Goal: Information Seeking & Learning: Learn about a topic

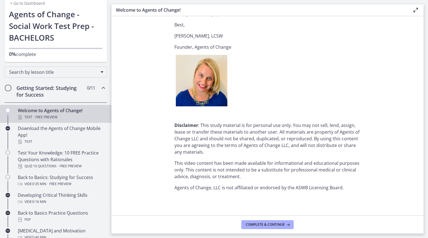
scroll to position [669, 0]
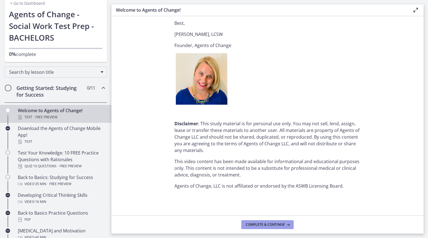
click at [261, 222] on button "Complete & continue" at bounding box center [267, 224] width 52 height 9
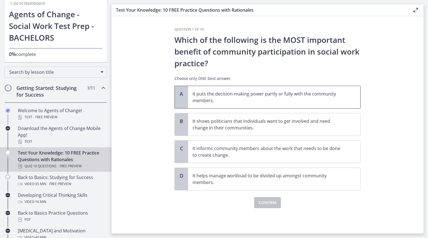
click at [207, 102] on p "It puts the decision-making power partly or fully with the community members." at bounding box center [269, 97] width 152 height 13
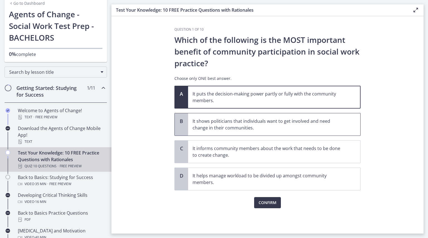
click at [215, 120] on p "It shows politicians that individuals want to get involved and need change in t…" at bounding box center [269, 124] width 152 height 13
click at [275, 98] on p "It puts the decision-making power partly or fully with the community members." at bounding box center [269, 97] width 152 height 13
click at [274, 200] on span "Confirm" at bounding box center [268, 203] width 18 height 7
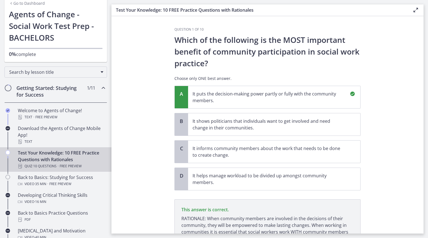
scroll to position [54, 0]
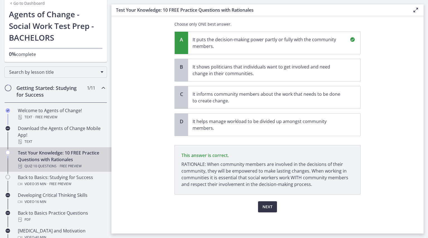
click at [263, 205] on span "Next" at bounding box center [268, 207] width 10 height 7
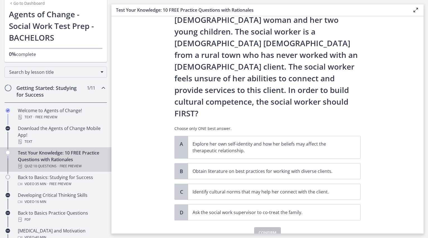
scroll to position [46, 0]
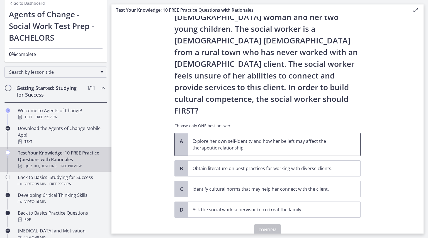
click at [196, 138] on p "Explore her own self-identity and how her beliefs may affect the therapeutic re…" at bounding box center [269, 144] width 152 height 13
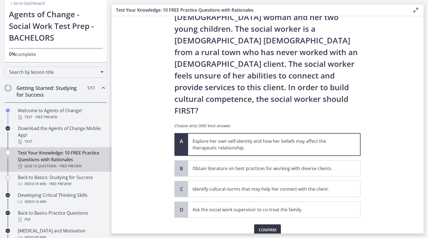
click at [262, 227] on span "Confirm" at bounding box center [268, 230] width 18 height 7
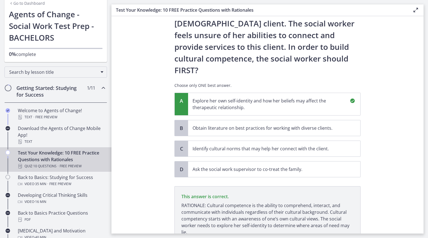
scroll to position [111, 0]
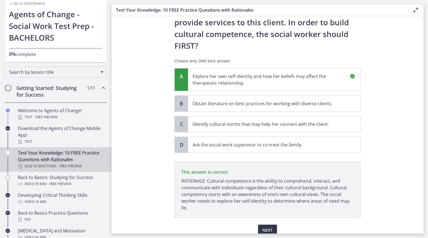
click at [272, 225] on button "Next" at bounding box center [267, 230] width 19 height 11
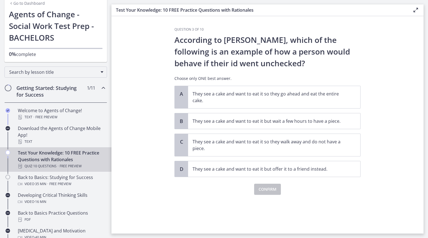
scroll to position [0, 0]
click at [259, 144] on p "They see a cake and want to eat it so they walk away and do not have a piece." at bounding box center [269, 145] width 152 height 13
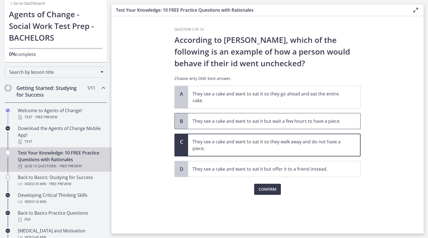
click at [251, 129] on span "They see a cake and want to eat it but wait a few hours to have a piece." at bounding box center [274, 121] width 172 height 16
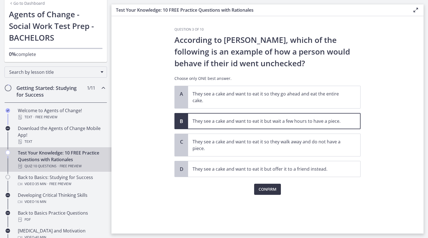
click at [264, 188] on span "Confirm" at bounding box center [268, 189] width 18 height 7
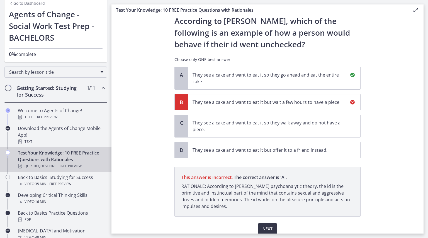
scroll to position [41, 0]
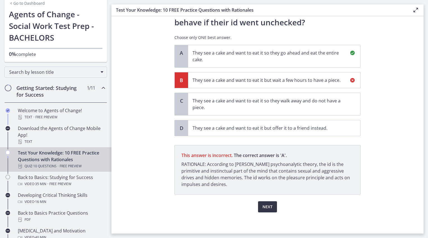
click at [259, 209] on button "Next" at bounding box center [267, 207] width 19 height 11
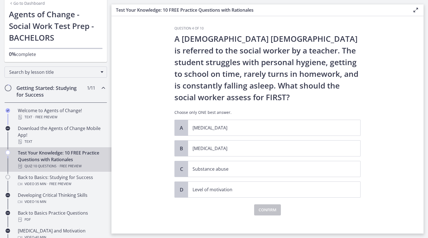
scroll to position [0, 0]
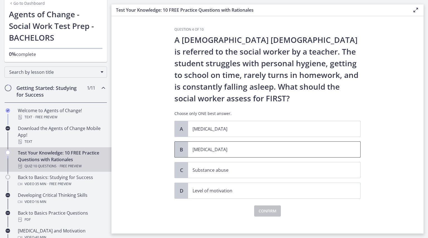
click at [225, 152] on p "[MEDICAL_DATA]" at bounding box center [269, 149] width 152 height 7
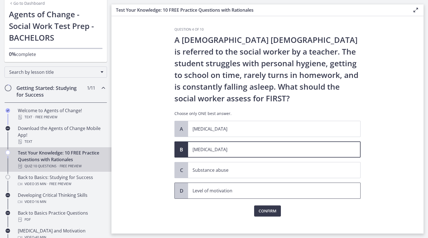
click at [197, 190] on p "Level of motivation" at bounding box center [269, 191] width 152 height 7
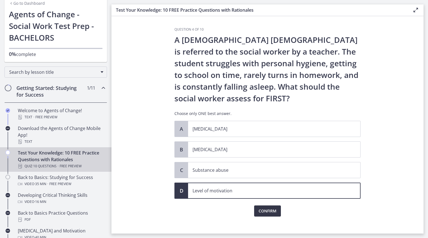
click at [266, 211] on span "Confirm" at bounding box center [268, 211] width 18 height 7
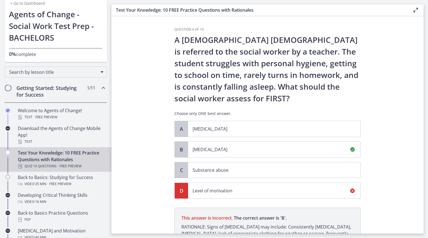
scroll to position [69, 0]
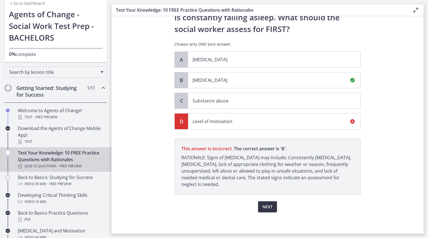
click at [271, 204] on button "Next" at bounding box center [267, 207] width 19 height 11
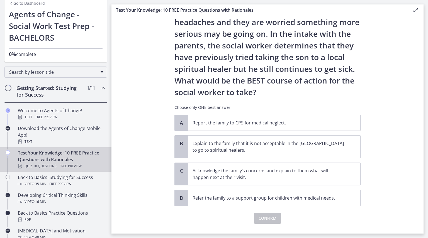
scroll to position [76, 0]
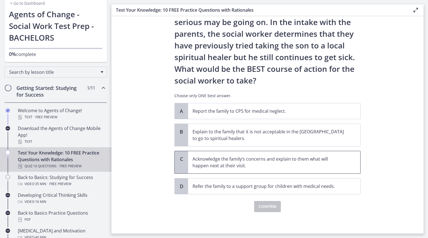
click at [248, 165] on p "Acknowledge the family’s concerns and explain to them what will happen next at …" at bounding box center [269, 162] width 152 height 13
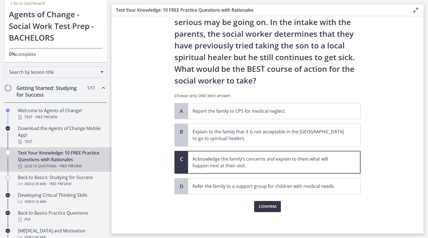
click at [273, 207] on span "Confirm" at bounding box center [268, 206] width 18 height 7
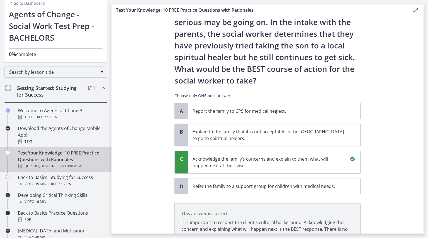
scroll to position [141, 0]
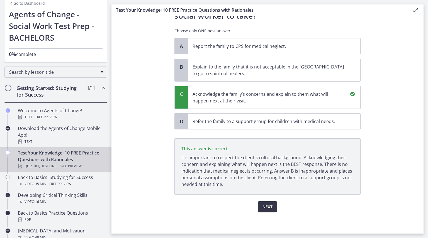
click at [263, 204] on span "Next" at bounding box center [268, 207] width 10 height 7
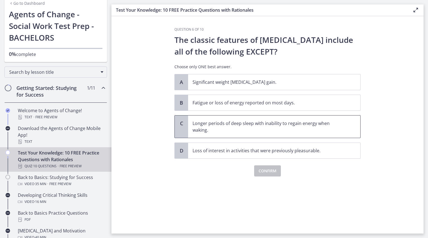
click at [204, 120] on p "Longer periods of deep sleep with inability to regain energy when waking." at bounding box center [269, 126] width 152 height 13
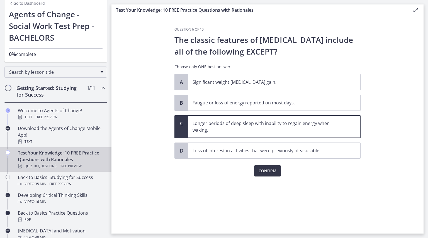
click at [264, 171] on span "Confirm" at bounding box center [268, 171] width 18 height 7
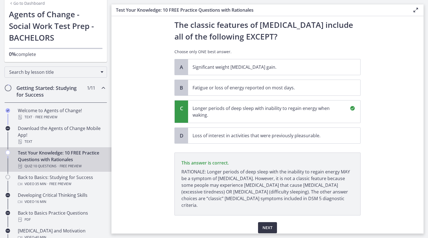
scroll to position [29, 0]
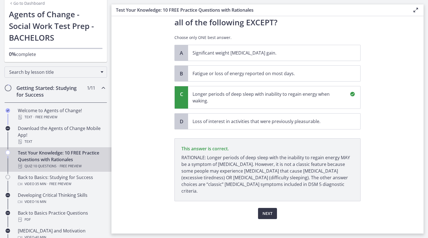
click at [263, 208] on button "Next" at bounding box center [267, 213] width 19 height 11
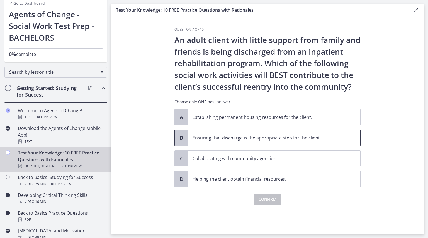
click at [216, 141] on p "Ensuring that discharge is the appropriate step for the client." at bounding box center [269, 138] width 152 height 7
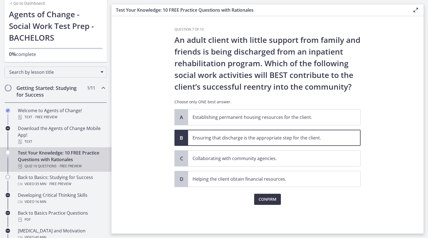
click at [268, 200] on span "Confirm" at bounding box center [268, 199] width 18 height 7
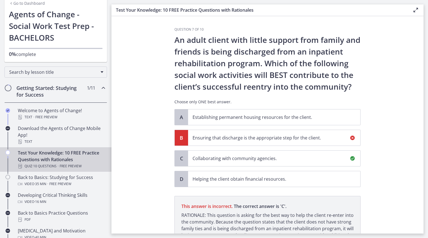
scroll to position [58, 0]
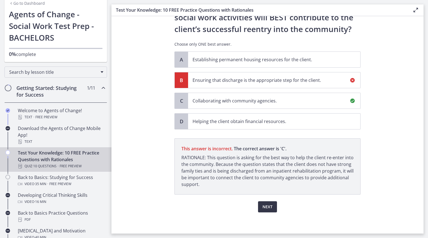
click at [266, 205] on span "Next" at bounding box center [268, 207] width 10 height 7
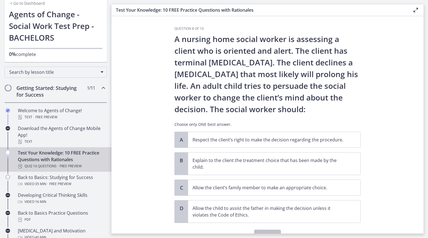
scroll to position [0, 0]
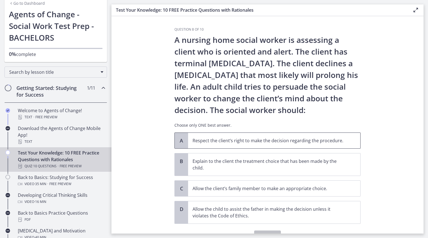
click at [222, 141] on p "Respect the client’s right to make the decision regarding the procedure." at bounding box center [269, 140] width 152 height 7
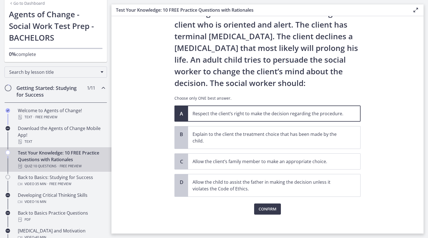
scroll to position [30, 0]
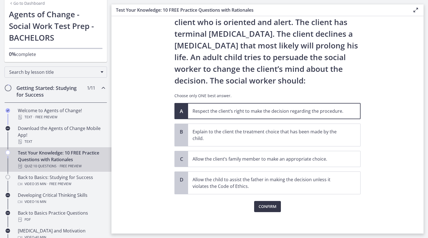
click at [270, 207] on span "Confirm" at bounding box center [268, 206] width 18 height 7
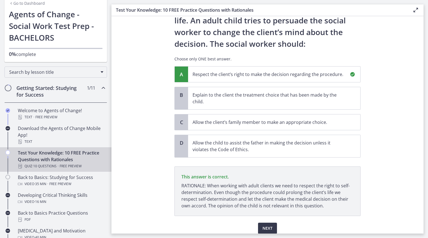
scroll to position [88, 0]
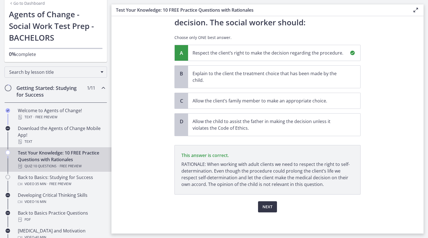
click at [263, 207] on span "Next" at bounding box center [268, 207] width 10 height 7
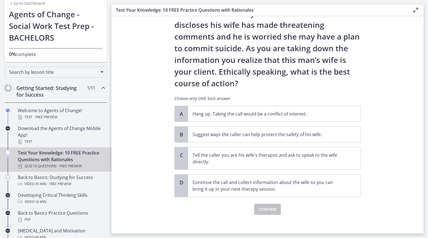
scroll to position [41, 0]
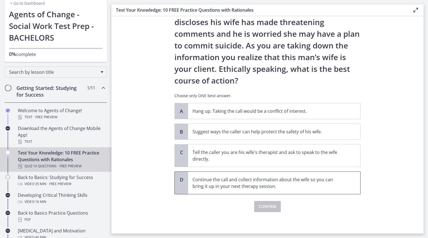
click at [205, 181] on p "Continue the call and collect information about the wife so you can bring it up…" at bounding box center [269, 182] width 152 height 13
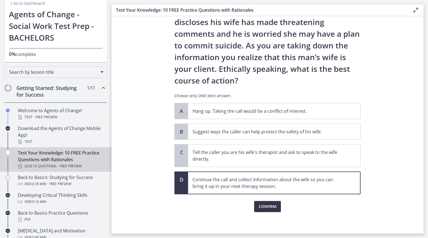
click at [265, 204] on span "Confirm" at bounding box center [268, 206] width 18 height 7
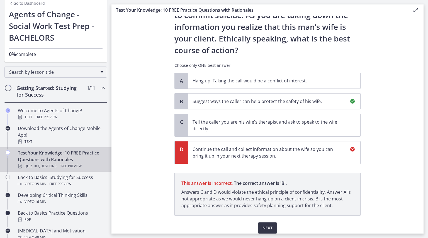
scroll to position [93, 0]
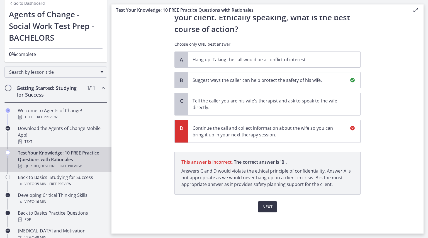
click at [266, 202] on button "Next" at bounding box center [267, 207] width 19 height 11
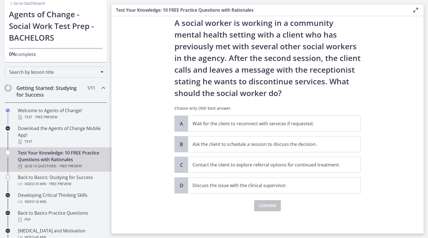
scroll to position [0, 0]
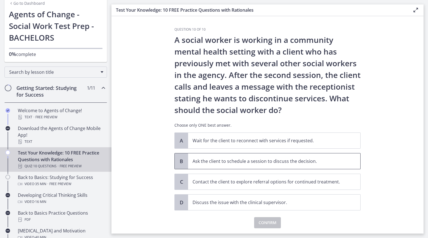
click at [282, 157] on span "Ask the client to schedule a session to discuss the decision." at bounding box center [274, 162] width 172 height 16
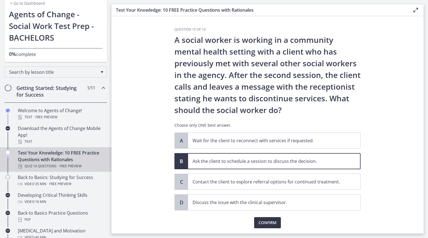
click at [263, 223] on span "Confirm" at bounding box center [268, 223] width 18 height 7
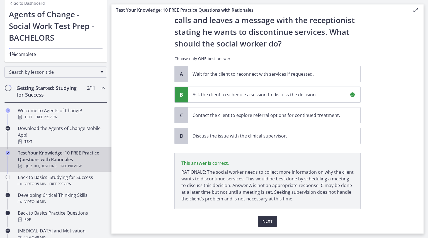
scroll to position [81, 0]
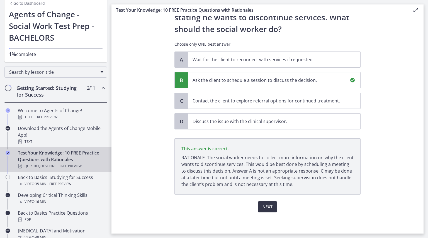
click at [267, 209] on span "Next" at bounding box center [268, 207] width 10 height 7
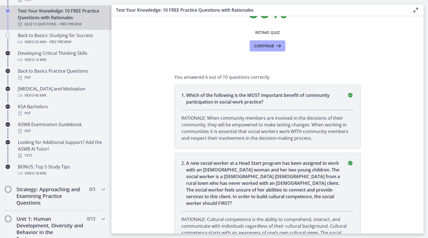
scroll to position [39, 0]
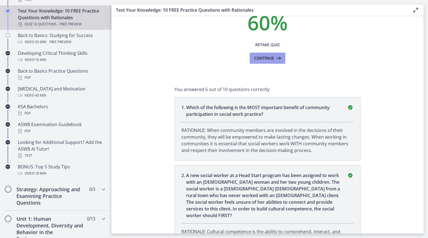
click at [274, 61] on icon at bounding box center [278, 58] width 8 height 7
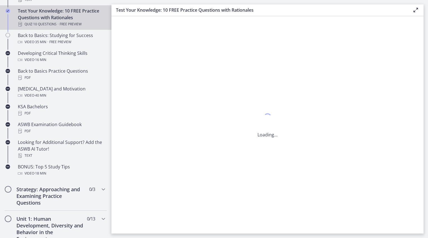
scroll to position [0, 0]
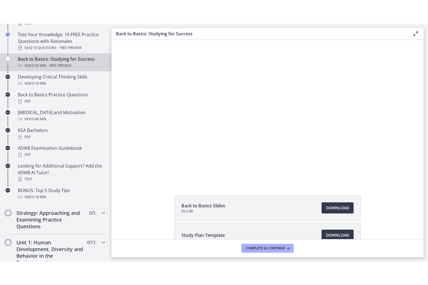
scroll to position [15, 0]
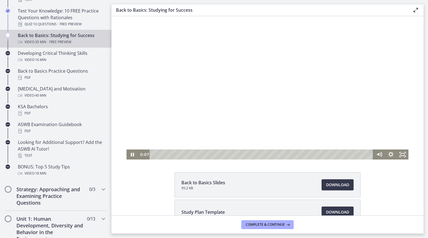
click at [226, 154] on div "Playbar" at bounding box center [262, 155] width 216 height 10
click at [298, 154] on div "23:50" at bounding box center [262, 155] width 216 height 10
click at [267, 155] on div "18:16" at bounding box center [262, 155] width 216 height 10
click at [281, 153] on div "21:03" at bounding box center [262, 155] width 216 height 10
click at [289, 92] on div at bounding box center [268, 80] width 282 height 159
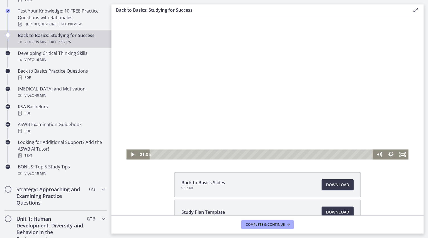
click at [276, 82] on div at bounding box center [268, 80] width 282 height 159
click at [283, 154] on div "21:28" at bounding box center [262, 155] width 216 height 10
click at [286, 153] on div "21:58" at bounding box center [262, 155] width 216 height 10
click at [290, 153] on div "22:22" at bounding box center [262, 155] width 216 height 10
click at [287, 153] on div "22:00" at bounding box center [262, 155] width 216 height 10
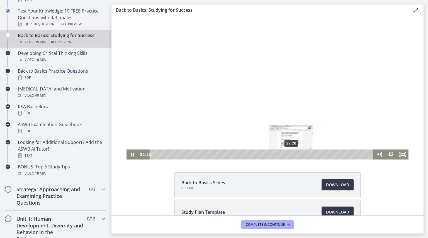
click at [289, 153] on div "22:28" at bounding box center [262, 155] width 216 height 10
click at [281, 96] on div at bounding box center [268, 80] width 282 height 159
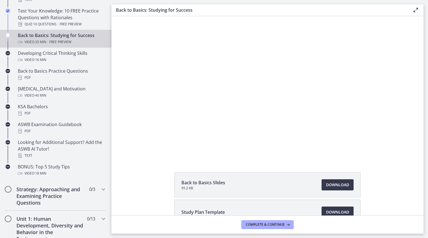
click at [281, 96] on div at bounding box center [268, 80] width 282 height 159
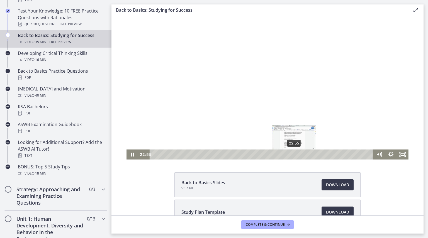
click at [292, 155] on div "22:55" at bounding box center [262, 155] width 216 height 10
click at [295, 154] on div "23:22" at bounding box center [262, 155] width 216 height 10
click at [299, 154] on div "23:58" at bounding box center [262, 155] width 216 height 10
click at [306, 154] on div "25:12" at bounding box center [262, 155] width 216 height 10
click at [310, 154] on div "25:50" at bounding box center [262, 155] width 216 height 10
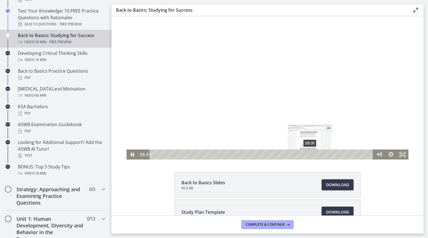
click at [308, 154] on div "Playbar" at bounding box center [309, 154] width 3 height 3
click at [304, 90] on div at bounding box center [268, 80] width 282 height 159
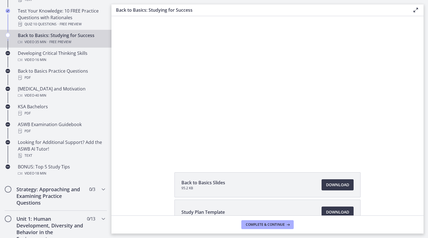
click at [304, 90] on div at bounding box center [268, 80] width 282 height 159
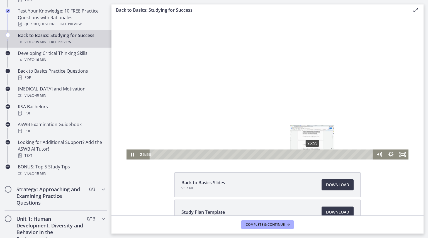
click at [311, 154] on div "25:55" at bounding box center [262, 155] width 216 height 10
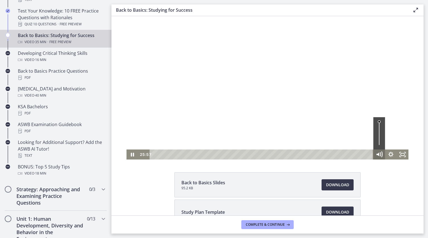
click at [380, 156] on icon "Mute" at bounding box center [379, 155] width 14 height 12
click at [380, 156] on icon "Unmute" at bounding box center [379, 155] width 12 height 10
click at [321, 82] on div at bounding box center [268, 80] width 282 height 159
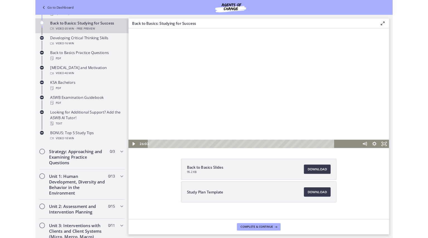
scroll to position [143, 0]
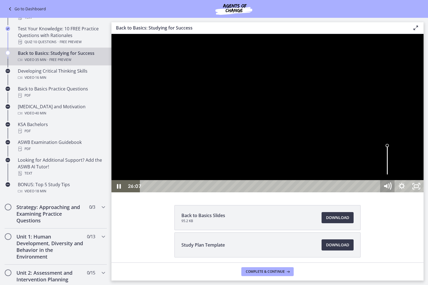
click at [387, 188] on icon "Mute" at bounding box center [385, 186] width 3 height 4
click at [396, 194] on icon "Unmute" at bounding box center [387, 186] width 17 height 15
click at [425, 194] on icon "Unfullscreen" at bounding box center [416, 186] width 17 height 15
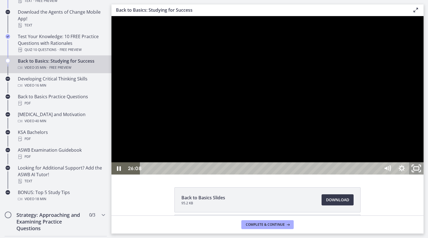
scroll to position [168, 0]
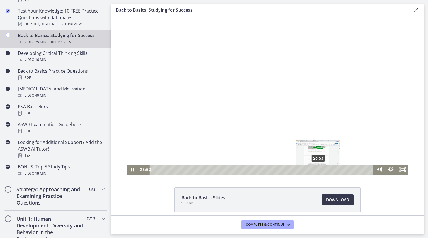
click at [316, 169] on div "26:53" at bounding box center [262, 170] width 216 height 10
click at [319, 170] on div "27:12" at bounding box center [262, 170] width 216 height 10
click at [324, 168] on div "28:07" at bounding box center [262, 170] width 216 height 10
click at [328, 169] on div "28:42" at bounding box center [262, 170] width 216 height 10
click at [315, 103] on div at bounding box center [268, 95] width 282 height 159
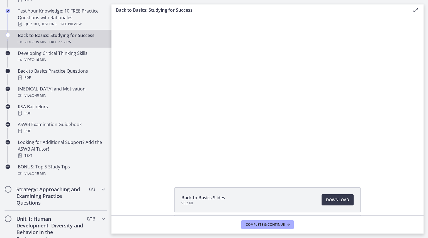
click at [315, 103] on div at bounding box center [268, 95] width 282 height 159
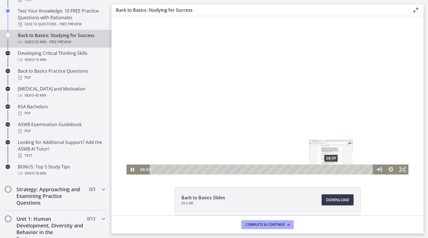
click at [329, 170] on div "28:59" at bounding box center [262, 170] width 216 height 10
click at [332, 170] on div "29:15" at bounding box center [262, 170] width 216 height 10
click at [335, 170] on div "29:50" at bounding box center [262, 170] width 216 height 10
click at [336, 170] on div "30:04" at bounding box center [262, 170] width 216 height 10
click at [302, 89] on div at bounding box center [268, 95] width 282 height 159
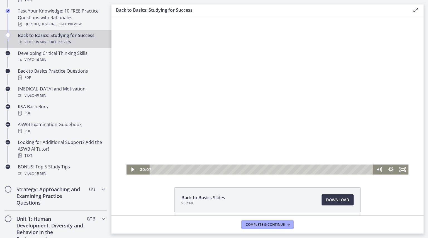
click at [302, 89] on div at bounding box center [268, 95] width 282 height 159
click at [339, 169] on div "30:31" at bounding box center [262, 170] width 216 height 10
click at [342, 169] on div "31:07" at bounding box center [262, 170] width 216 height 10
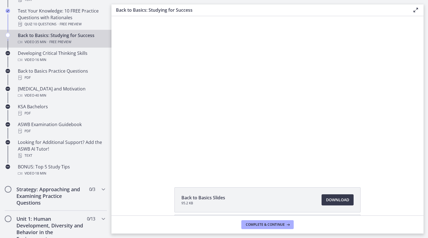
click at [305, 127] on div at bounding box center [268, 95] width 282 height 159
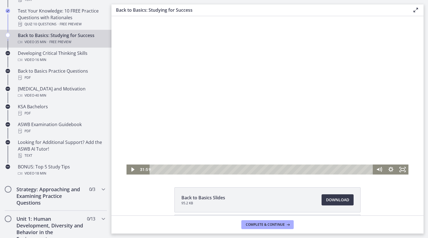
click at [284, 106] on div at bounding box center [268, 95] width 282 height 159
click at [256, 89] on div at bounding box center [268, 95] width 282 height 159
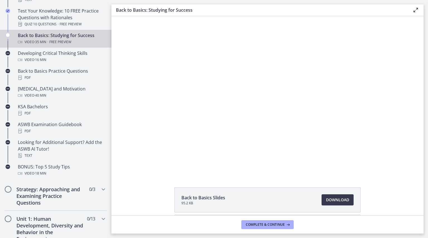
click at [127, 16] on button "Play Video: ctfdf6eqvn4c72r5t4t0.mp4" at bounding box center [127, 16] width 0 height 0
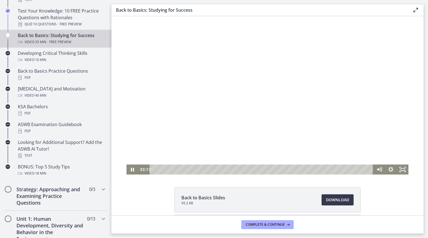
click at [340, 106] on div at bounding box center [268, 95] width 282 height 159
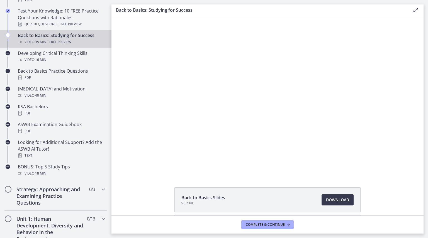
click at [127, 16] on button "Play Video: ctfdf6eqvn4c72r5t4t0.mp4" at bounding box center [127, 16] width 0 height 0
click at [127, 16] on button "Pause: ctfdf6eqvn4c72r5t4t0.mp4" at bounding box center [127, 16] width 0 height 0
click at [340, 106] on div at bounding box center [268, 95] width 282 height 159
click at [127, 16] on button "Pause: ctfdf6eqvn4c72r5t4t0.mp4" at bounding box center [127, 16] width 0 height 0
click at [127, 16] on button "Play Video: ctfdf6eqvn4c72r5t4t0.mp4" at bounding box center [127, 16] width 0 height 0
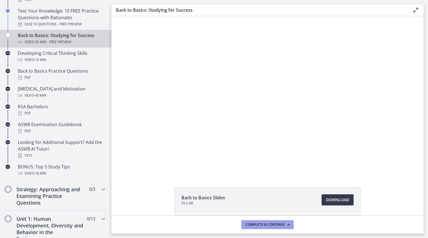
click at [265, 226] on span "Complete & continue" at bounding box center [265, 225] width 39 height 4
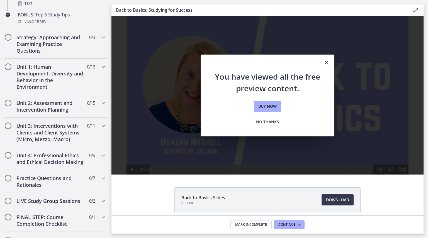
scroll to position [313, 0]
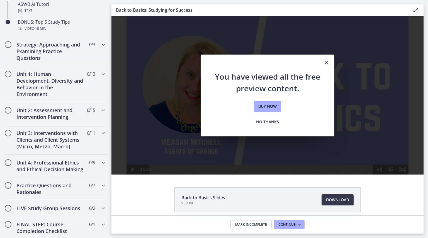
click at [42, 53] on h2 "Strategy: Approaching and Examining Practice Questions" at bounding box center [50, 51] width 68 height 20
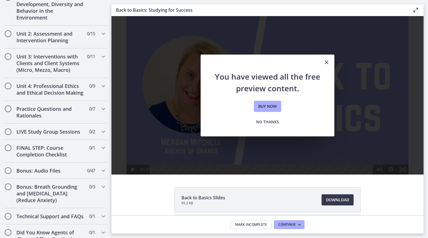
scroll to position [260, 0]
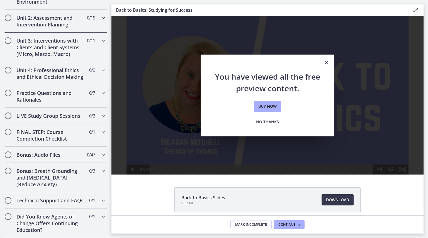
click at [35, 14] on h2 "Unit 2: Assessment and Intervention Planning" at bounding box center [50, 20] width 68 height 13
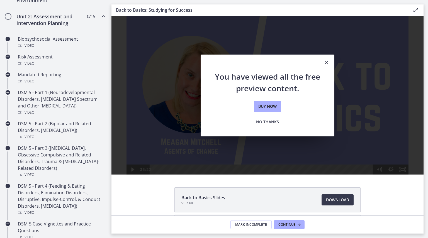
scroll to position [196, 0]
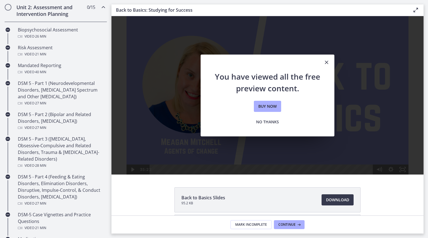
click at [35, 10] on h2 "Unit 2: Assessment and Intervention Planning" at bounding box center [50, 10] width 68 height 13
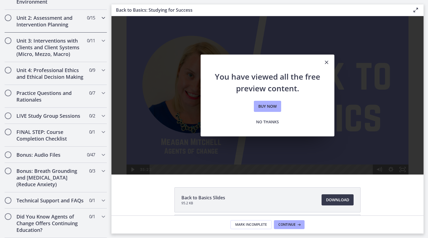
click at [35, 14] on h2 "Unit 2: Assessment and Intervention Planning" at bounding box center [50, 20] width 68 height 13
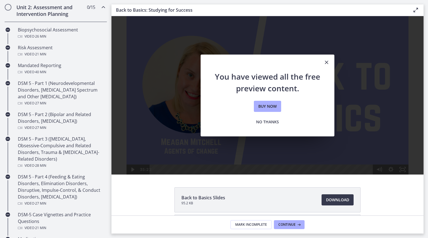
click at [35, 10] on h2 "Unit 2: Assessment and Intervention Planning" at bounding box center [50, 10] width 68 height 13
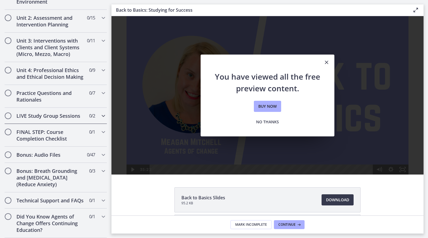
click at [57, 113] on h2 "LIVE Study Group Sessions" at bounding box center [50, 116] width 68 height 7
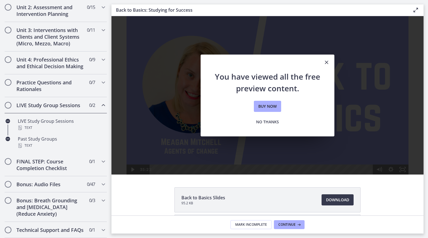
click at [57, 109] on h2 "LIVE Study Group Sessions" at bounding box center [50, 105] width 68 height 7
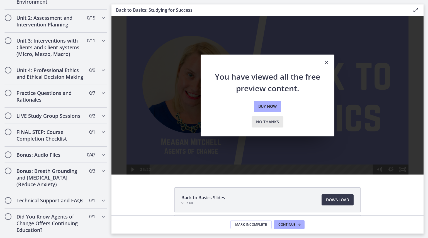
click at [261, 121] on span "No thanks" at bounding box center [267, 122] width 23 height 7
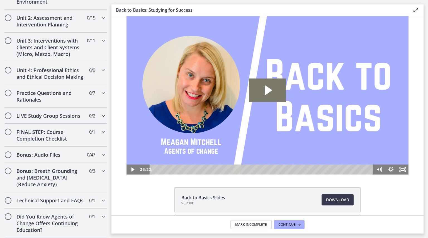
click at [64, 113] on h2 "LIVE Study Group Sessions" at bounding box center [50, 116] width 68 height 7
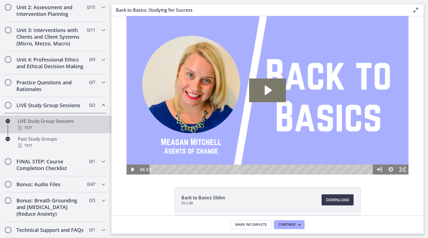
click at [52, 125] on div "LIVE Study Group Sessions Text" at bounding box center [61, 124] width 87 height 13
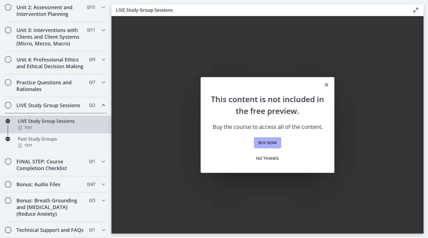
click at [324, 85] on icon "Close" at bounding box center [326, 85] width 7 height 7
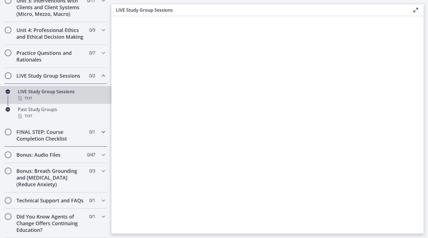
click at [104, 129] on div "FINAL STEP: Course Completion Checklist 0 / 1 Completed" at bounding box center [56, 135] width 112 height 23
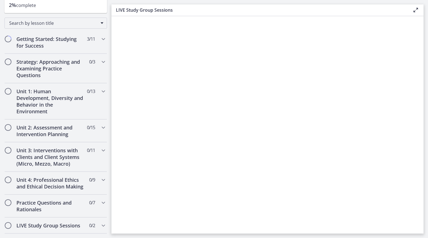
scroll to position [74, 0]
click at [93, 86] on div "Unit 1: Human Development, Diversity and Behavior in the Environment 0 / 13 Com…" at bounding box center [55, 102] width 103 height 36
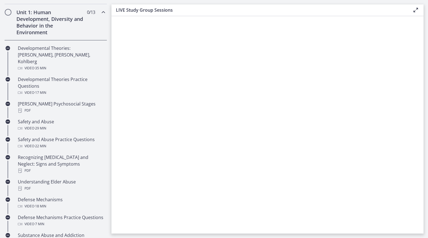
scroll to position [137, 0]
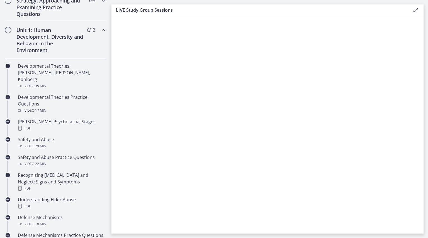
click at [68, 44] on h2 "Unit 1: Human Development, Diversity and Behavior in the Environment" at bounding box center [50, 40] width 68 height 27
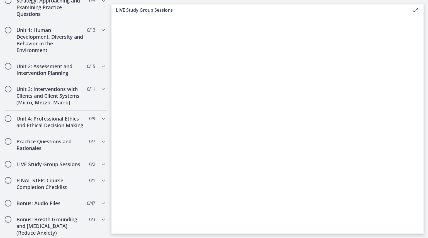
click at [57, 35] on h2 "Unit 1: Human Development, Diversity and Behavior in the Environment" at bounding box center [50, 40] width 68 height 27
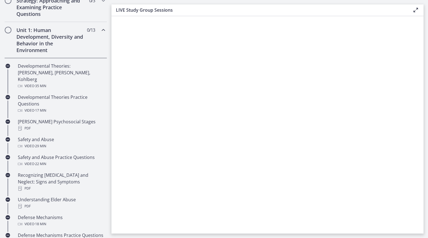
click at [58, 35] on h2 "Unit 1: Human Development, Diversity and Behavior in the Environment" at bounding box center [50, 40] width 68 height 27
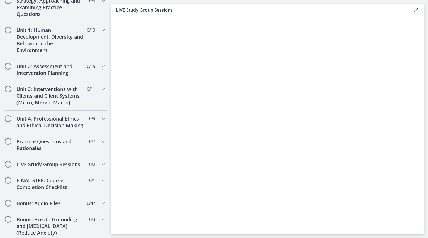
click at [55, 45] on h2 "Unit 1: Human Development, Diversity and Behavior in the Environment" at bounding box center [50, 40] width 68 height 27
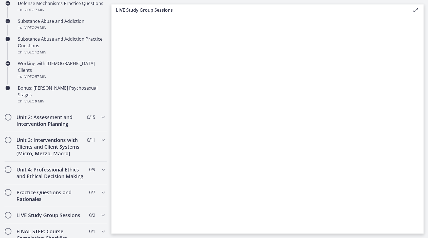
scroll to position [370, 0]
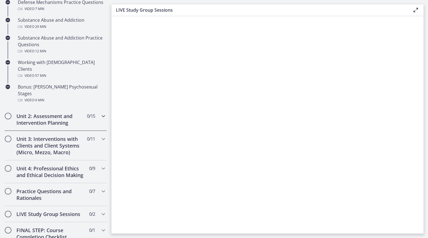
click at [92, 110] on div "Unit 2: Assessment and Intervention Planning 0 / 15 Completed" at bounding box center [55, 119] width 103 height 23
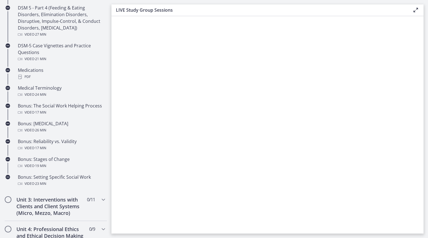
scroll to position [378, 0]
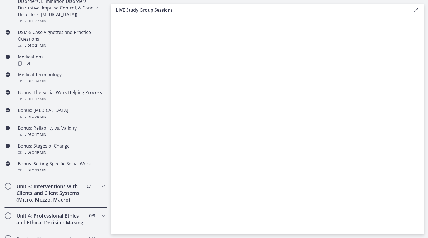
click at [92, 194] on div "Unit 3: Interventions with Clients and Client Systems (Micro, Mezzo, Macro) 0 /…" at bounding box center [55, 193] width 103 height 30
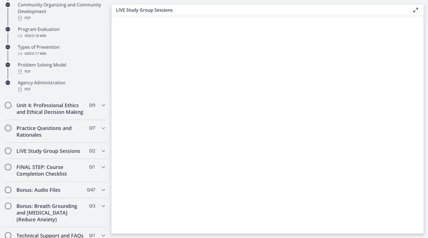
scroll to position [362, 0]
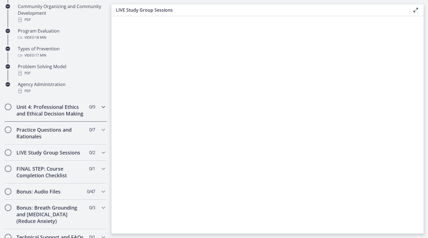
click at [93, 116] on div "Unit 4: Professional Ethics and Ethical Decision Making 0 / 9 Completed" at bounding box center [55, 110] width 103 height 23
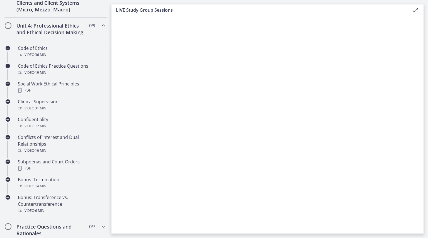
scroll to position [232, 0]
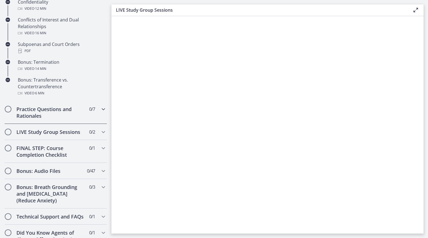
click at [97, 124] on div "Practice Questions and Rationales 0 / 7 Completed" at bounding box center [55, 112] width 103 height 23
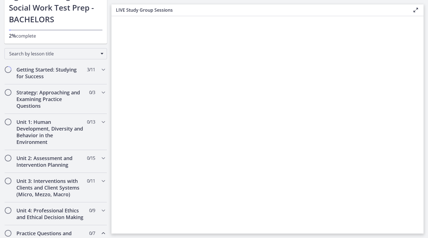
scroll to position [45, 0]
